Goal: Navigation & Orientation: Find specific page/section

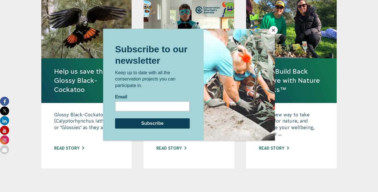
click at [273, 30] on button "Close" at bounding box center [273, 30] width 9 height 9
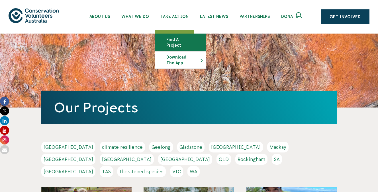
click at [187, 38] on link "Find a project" at bounding box center [180, 42] width 51 height 17
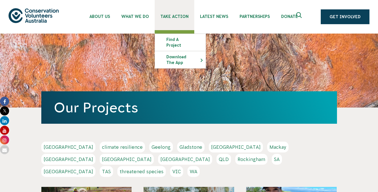
click at [180, 18] on span "Take Action" at bounding box center [174, 16] width 28 height 5
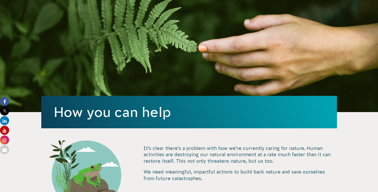
scroll to position [64, 0]
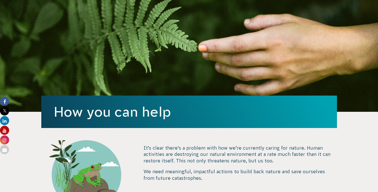
drag, startPoint x: 0, startPoint y: 0, endPoint x: 225, endPoint y: -23, distance: 225.7
